Goal: Use online tool/utility: Utilize a website feature to perform a specific function

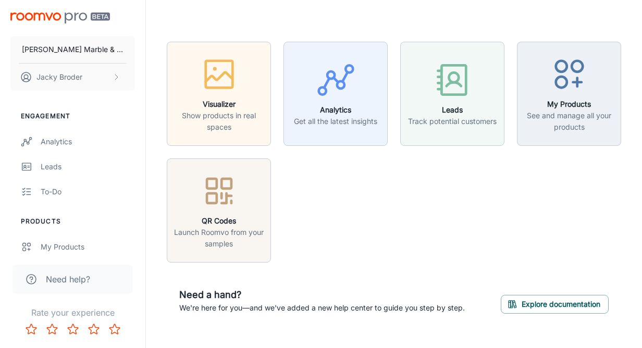
click at [287, 290] on h6 "Need a hand?" at bounding box center [322, 295] width 286 height 15
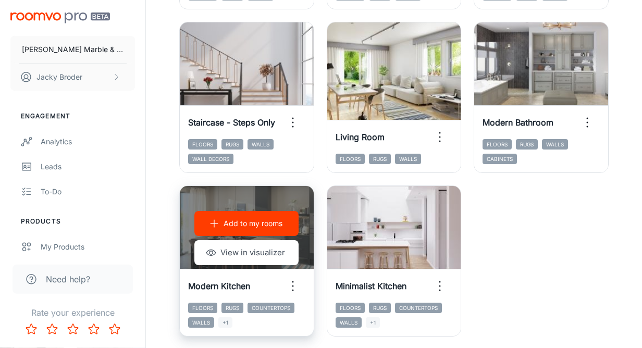
scroll to position [1612, 0]
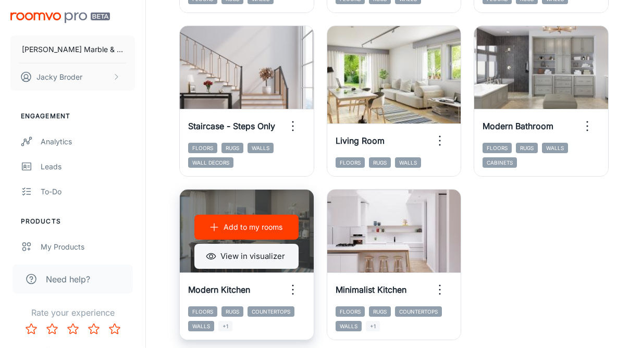
click at [238, 260] on button "View in visualizer" at bounding box center [246, 256] width 104 height 25
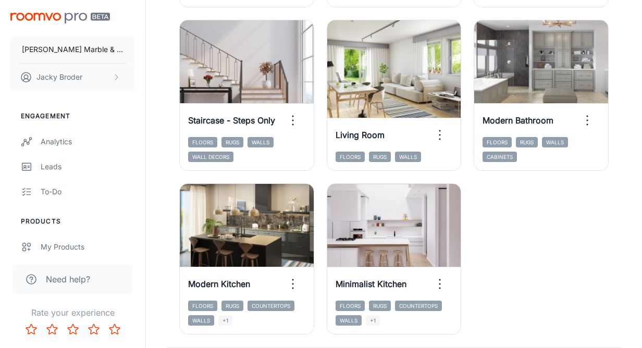
scroll to position [1693, 0]
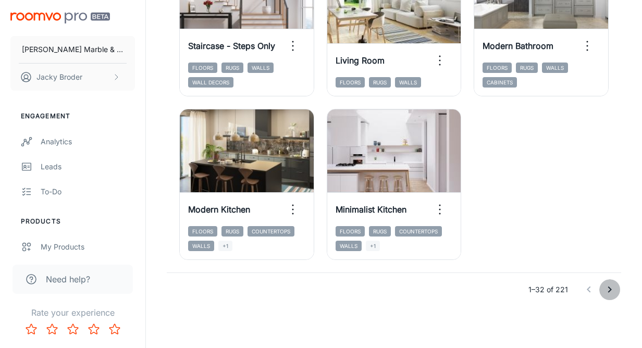
click at [604, 285] on icon "Go to next page" at bounding box center [609, 289] width 13 height 13
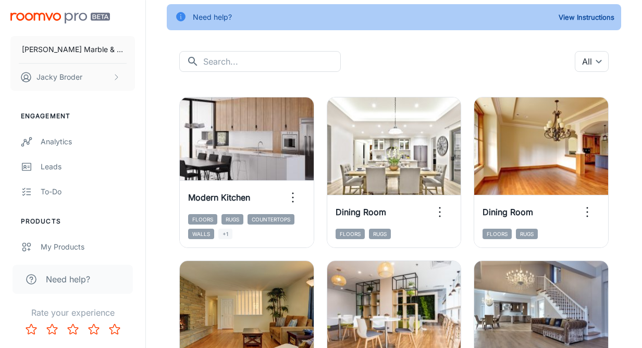
scroll to position [0, 0]
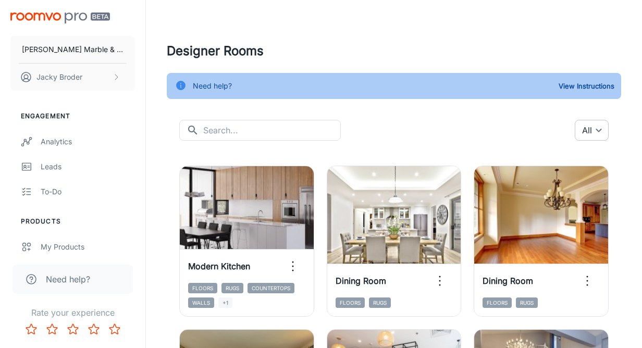
click at [589, 131] on body "Dwyer Marble & Stone Jacky Broder Engagement Analytics Leads To-do Products My …" at bounding box center [321, 174] width 642 height 348
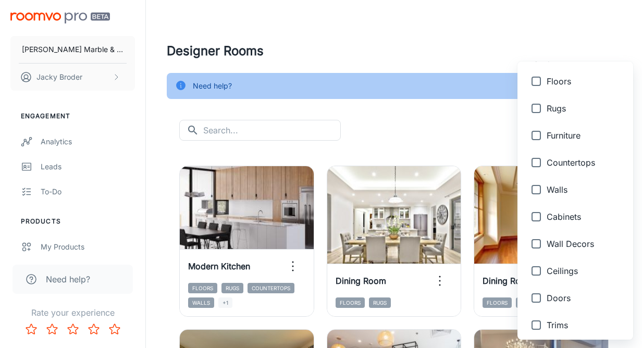
scroll to position [104, 0]
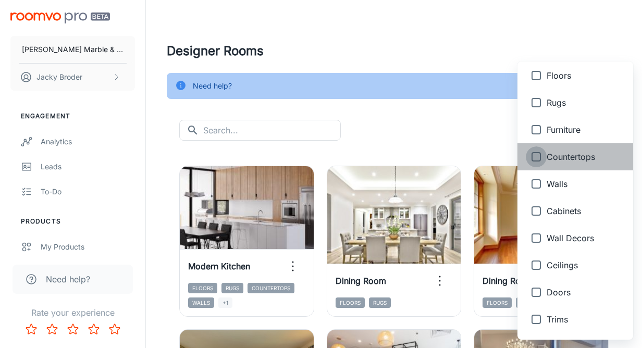
click at [538, 156] on input "checkbox" at bounding box center [536, 156] width 21 height 21
checkbox input "true"
type input "{"type":"productType","id":"4"}"
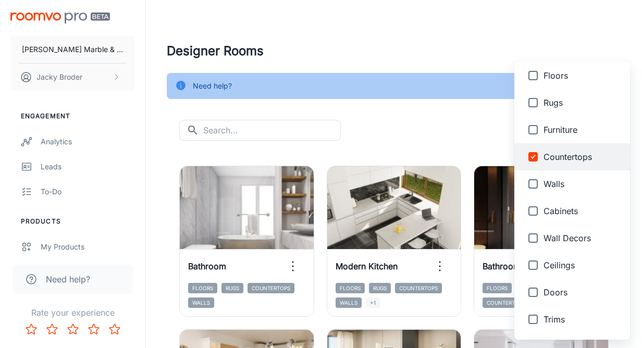
scroll to position [481, 0]
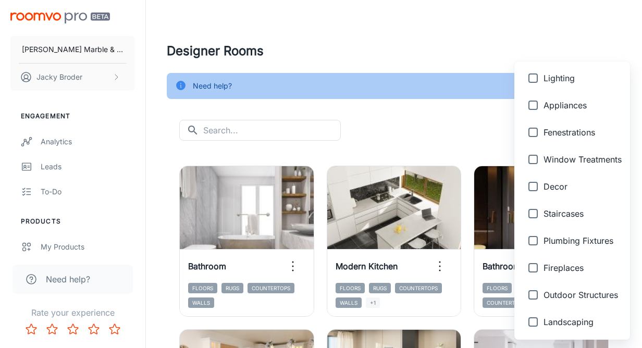
click at [436, 119] on div at bounding box center [321, 174] width 642 height 348
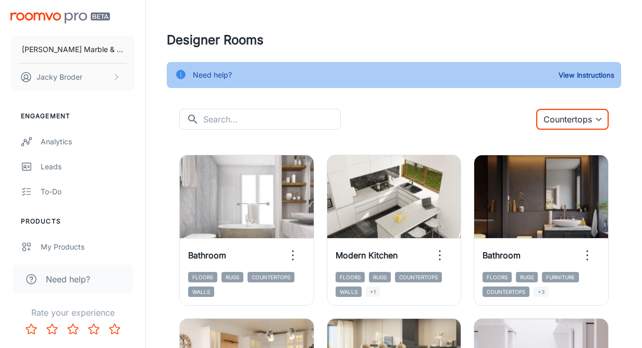
scroll to position [0, 0]
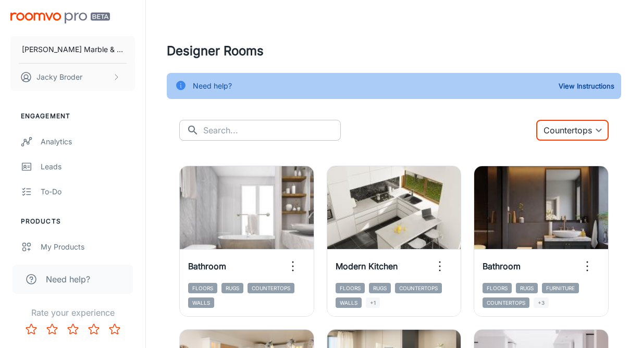
click at [266, 129] on input "text" at bounding box center [272, 130] width 138 height 21
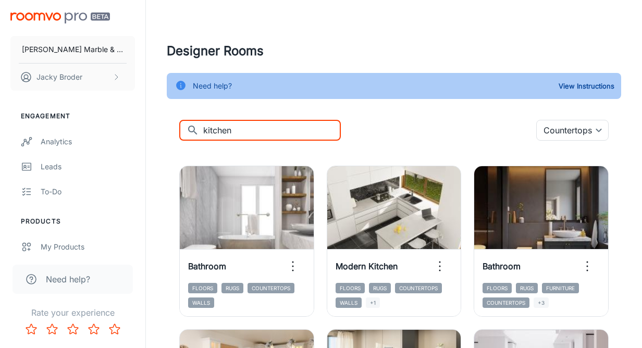
type input "kitchen"
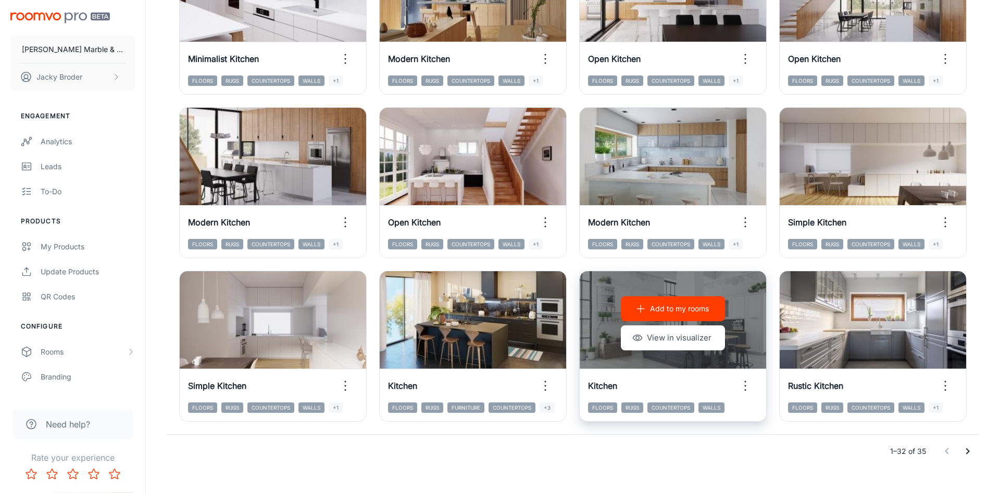
scroll to position [1057, 0]
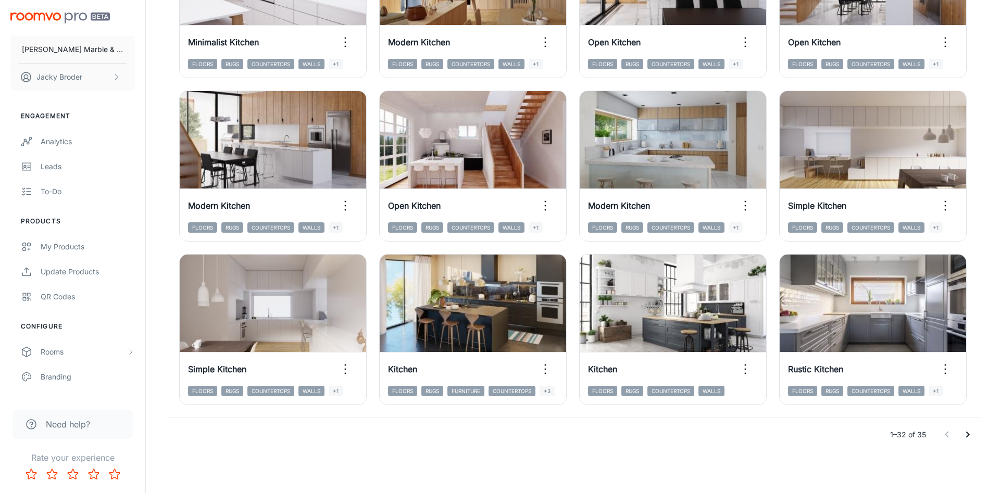
click at [641, 348] on button "Go to next page" at bounding box center [968, 435] width 21 height 21
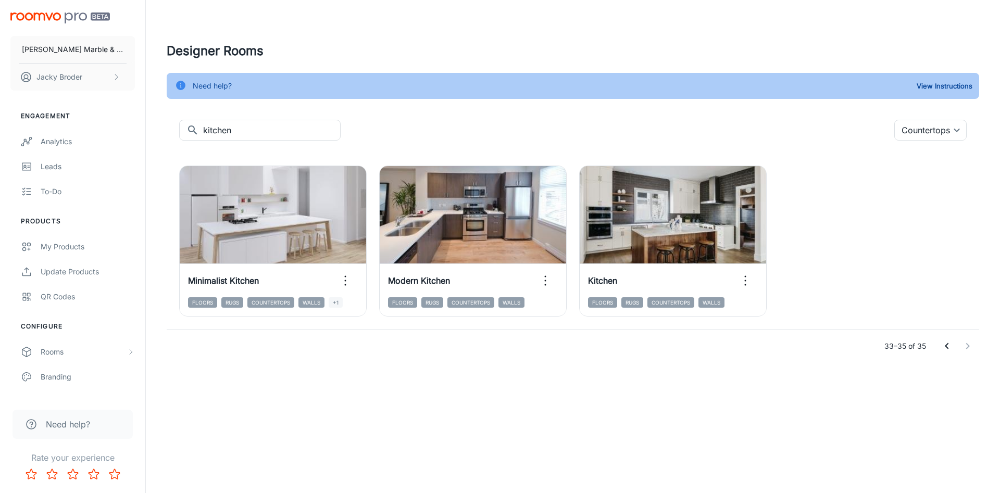
scroll to position [0, 0]
click at [641, 345] on icon "Go to previous page" at bounding box center [947, 346] width 13 height 13
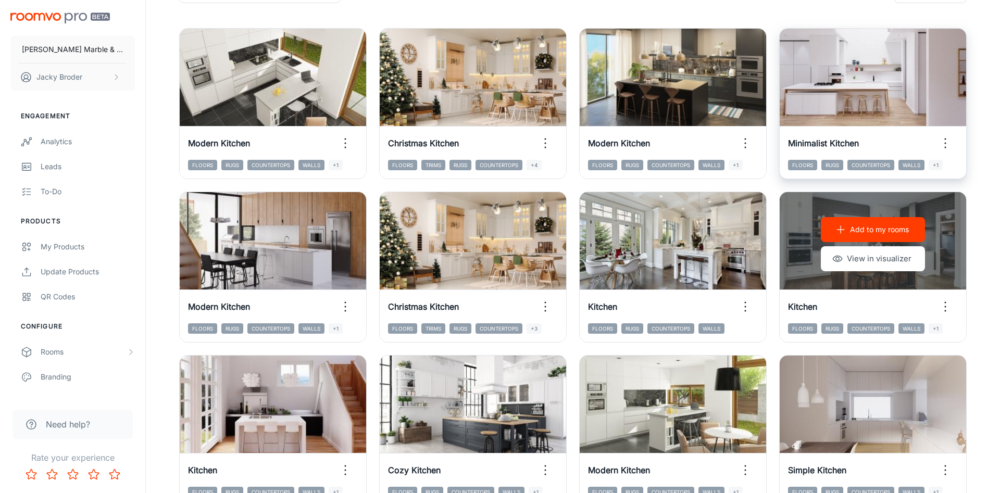
scroll to position [139, 0]
